Goal: Check status: Check status

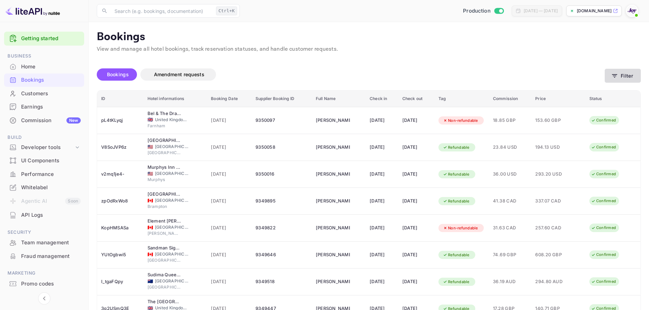
click at [630, 77] on button "Filter" at bounding box center [623, 76] width 36 height 14
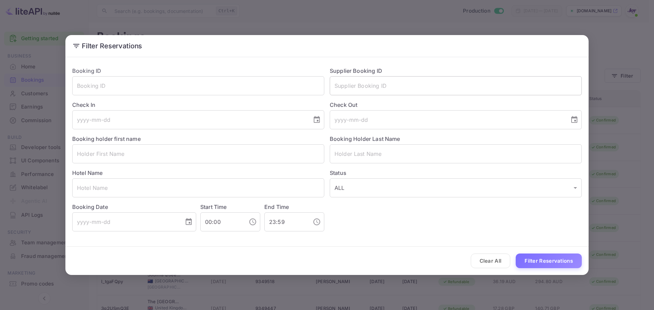
click at [407, 85] on input "text" at bounding box center [456, 85] width 252 height 19
paste input "8236762"
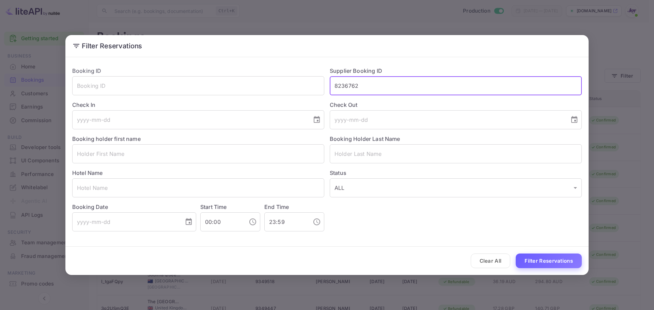
type input "8236762"
click at [544, 262] on button "Filter Reservations" at bounding box center [549, 261] width 66 height 15
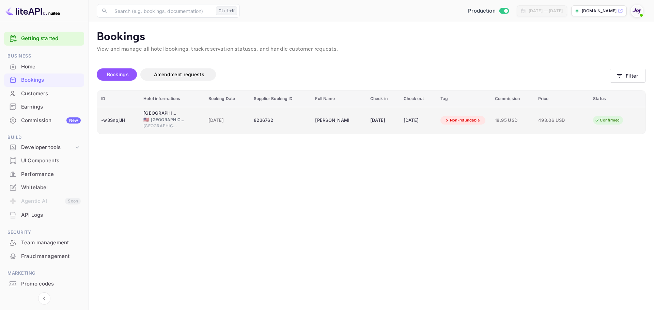
click at [282, 124] on div "8236762" at bounding box center [280, 120] width 53 height 11
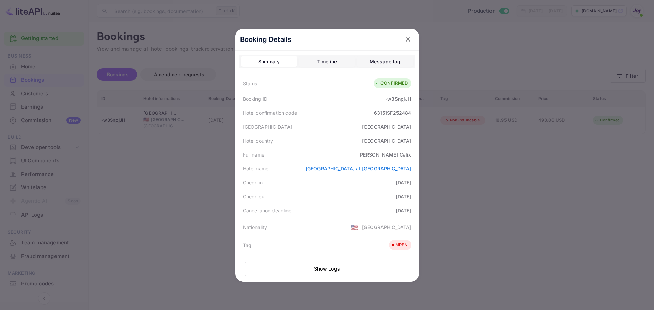
drag, startPoint x: 155, startPoint y: 173, endPoint x: 175, endPoint y: 176, distance: 20.0
click at [156, 173] on div at bounding box center [327, 155] width 654 height 310
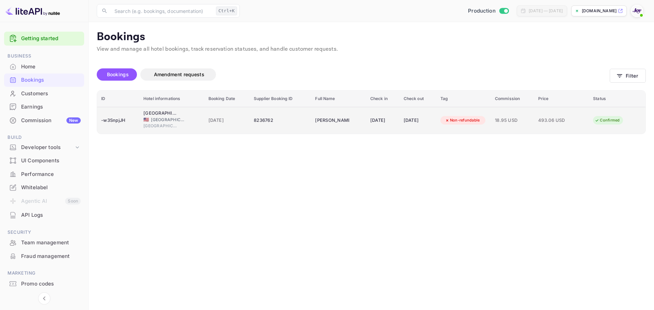
click at [186, 121] on div "🇺🇸 [GEOGRAPHIC_DATA]" at bounding box center [171, 120] width 57 height 6
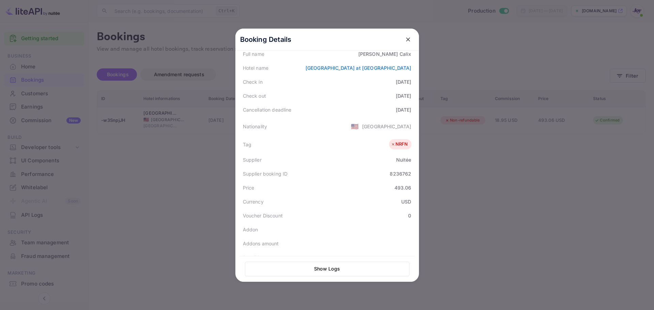
scroll to position [50, 0]
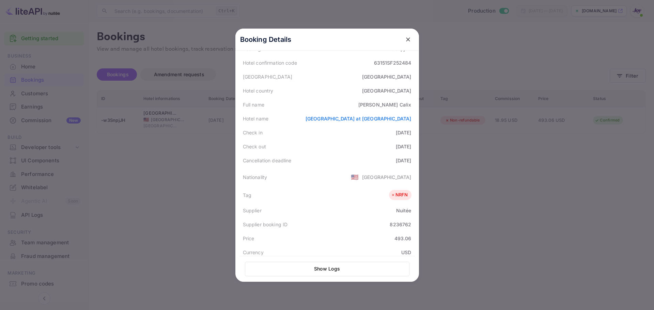
click at [405, 103] on div "[PERSON_NAME]" at bounding box center [384, 104] width 53 height 7
copy div "Calix"
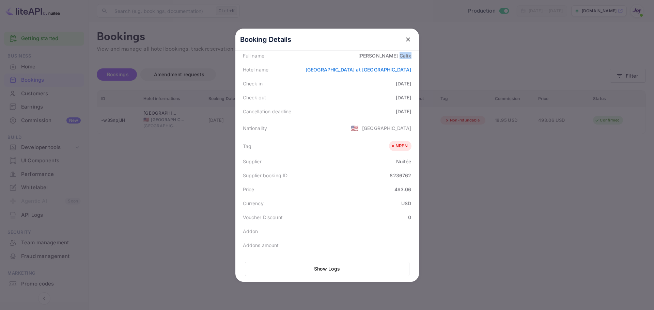
scroll to position [152, 0]
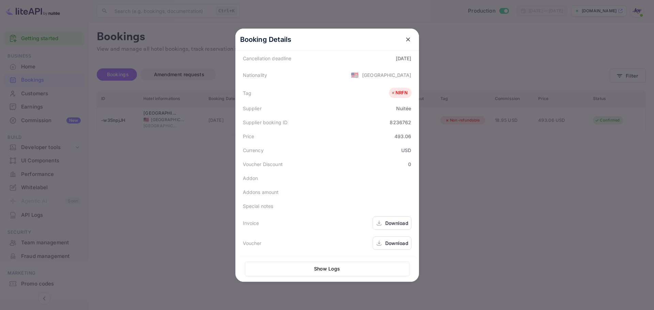
click at [400, 123] on div "8236762" at bounding box center [400, 122] width 21 height 7
copy div "8236762"
click at [411, 38] on div "Booking Details" at bounding box center [327, 40] width 184 height 22
drag, startPoint x: 402, startPoint y: 41, endPoint x: 409, endPoint y: 45, distance: 8.4
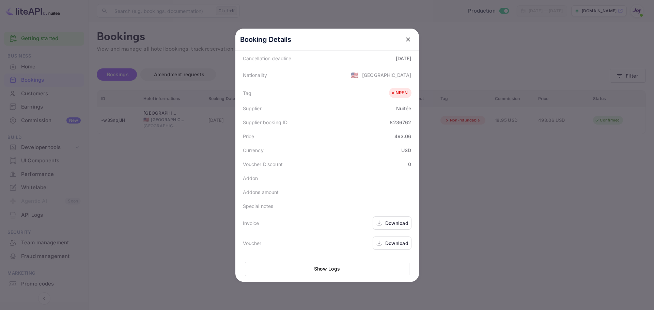
click at [405, 41] on icon "close" at bounding box center [408, 39] width 7 height 7
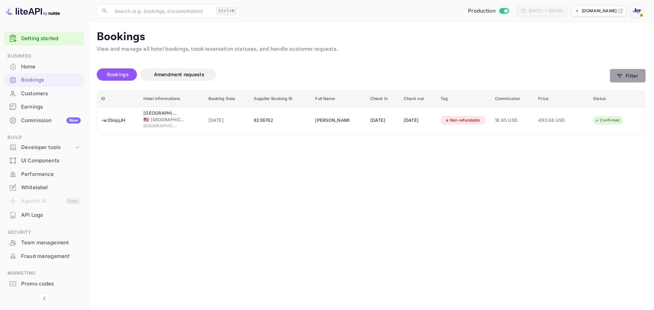
click at [631, 79] on button "Filter" at bounding box center [628, 76] width 36 height 14
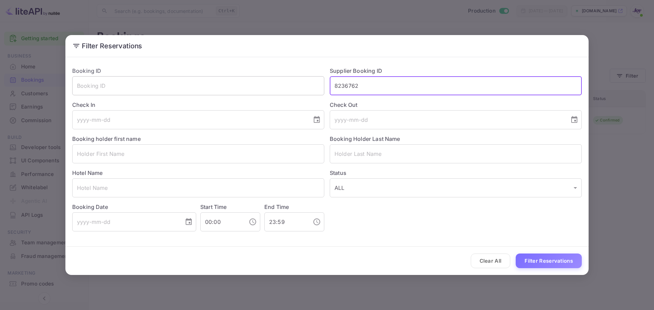
drag, startPoint x: 395, startPoint y: 88, endPoint x: 270, endPoint y: 78, distance: 125.7
click at [270, 78] on div "Booking ID ​ Supplier Booking ID 8236762 ​ Check In ​ Check Out ​ Booking holde…" at bounding box center [324, 146] width 515 height 170
paste input "9264796"
type input "9264796"
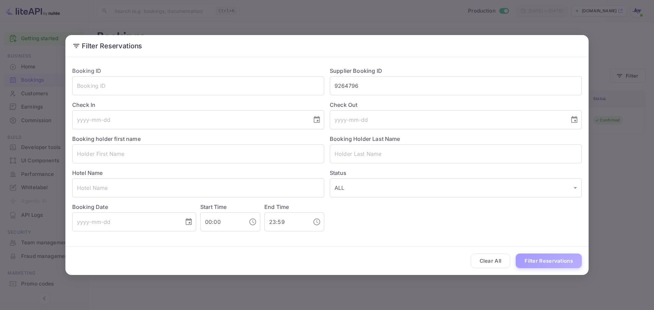
click at [545, 256] on button "Filter Reservations" at bounding box center [549, 261] width 66 height 15
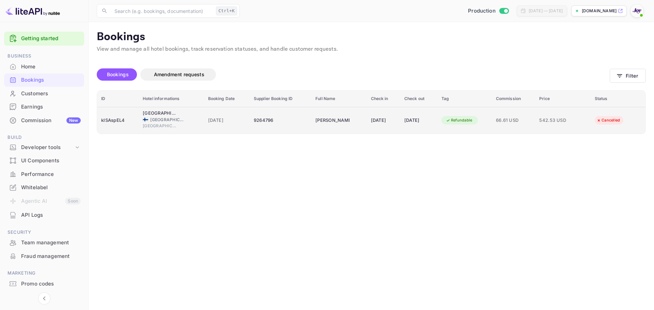
click at [283, 125] on td "9264796" at bounding box center [281, 120] width 62 height 27
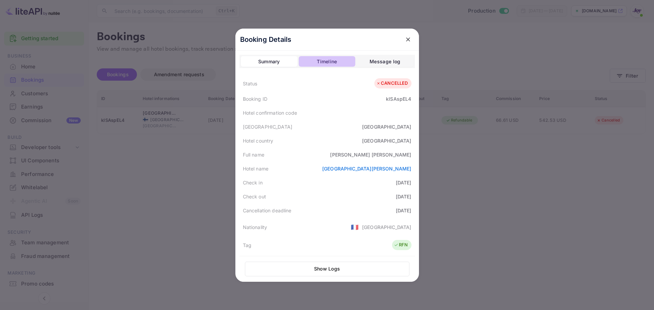
click at [326, 58] on div "Timeline" at bounding box center [327, 62] width 20 height 8
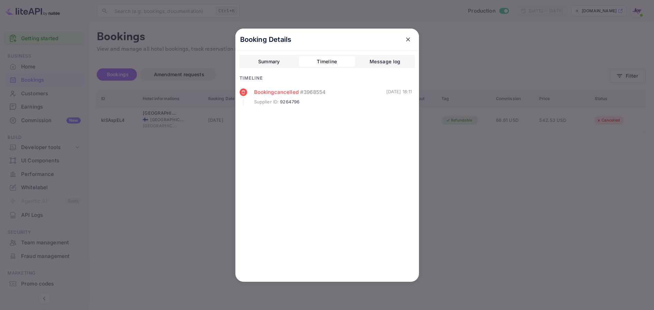
click at [262, 61] on div "Summary" at bounding box center [269, 62] width 22 height 8
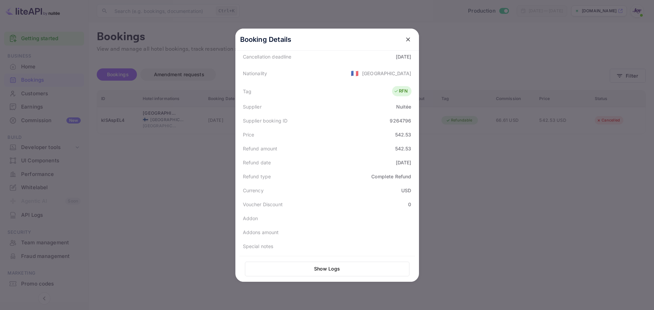
scroll to position [0, 0]
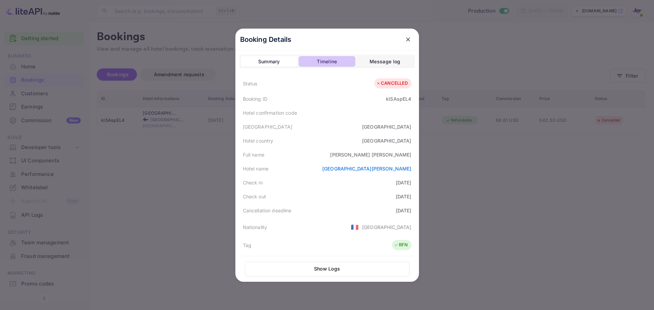
click at [307, 64] on button "Timeline" at bounding box center [327, 61] width 57 height 11
